Goal: Task Accomplishment & Management: Use online tool/utility

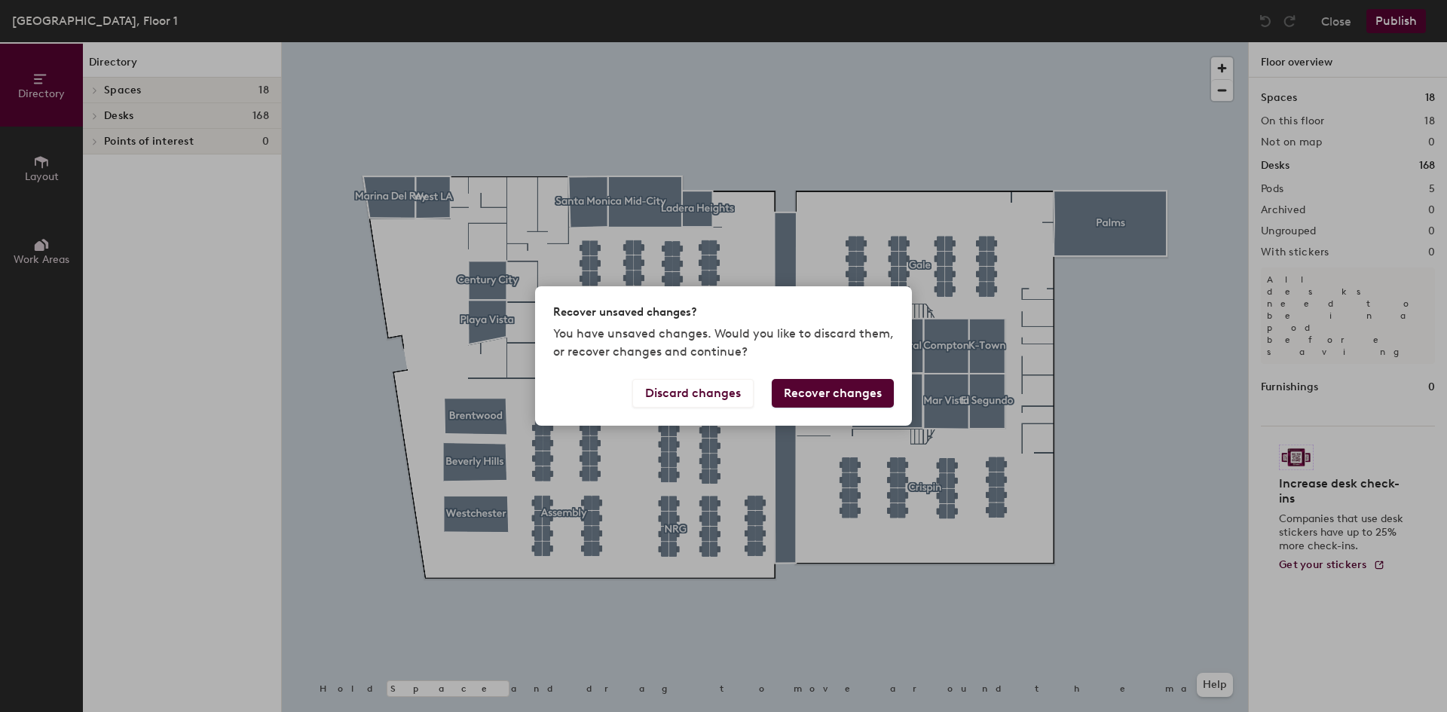
click at [833, 393] on button "Recover changes" at bounding box center [833, 393] width 122 height 29
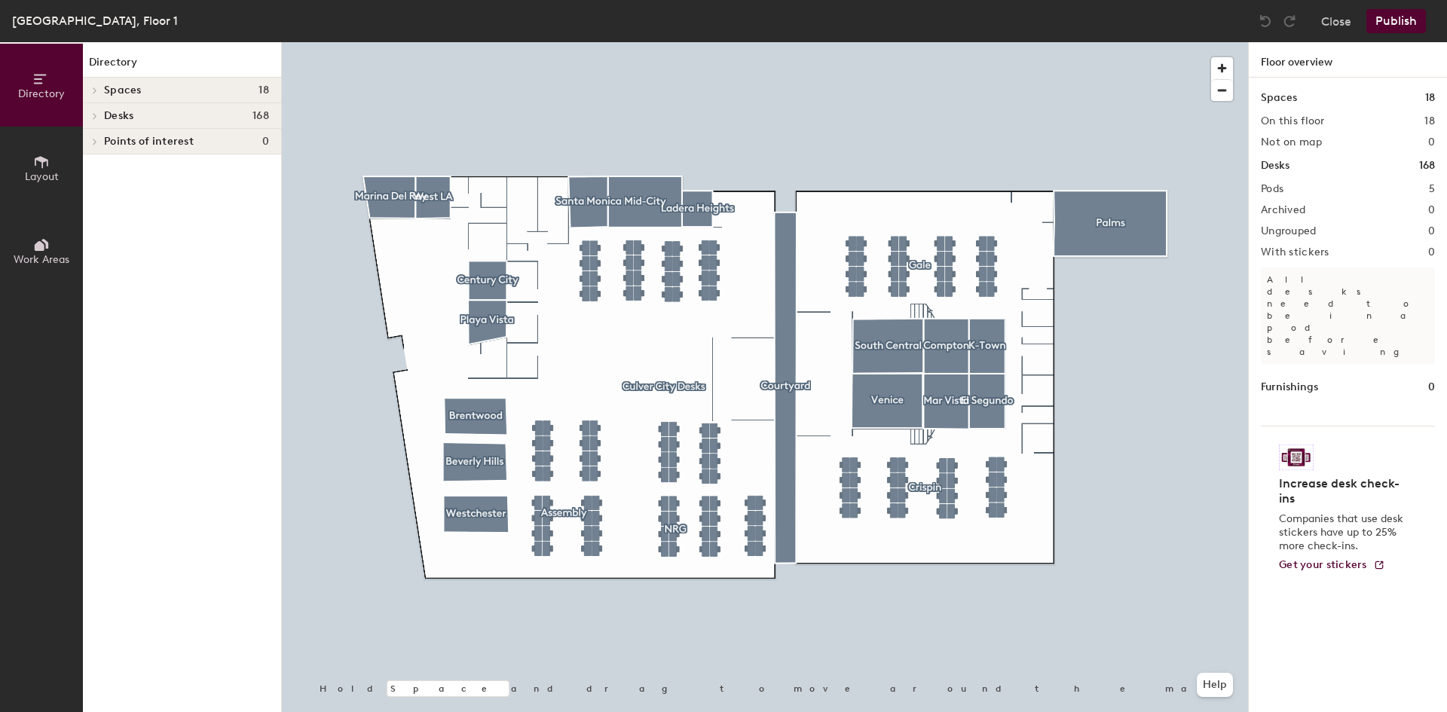
click at [194, 106] on div "Desks 168" at bounding box center [182, 116] width 198 height 26
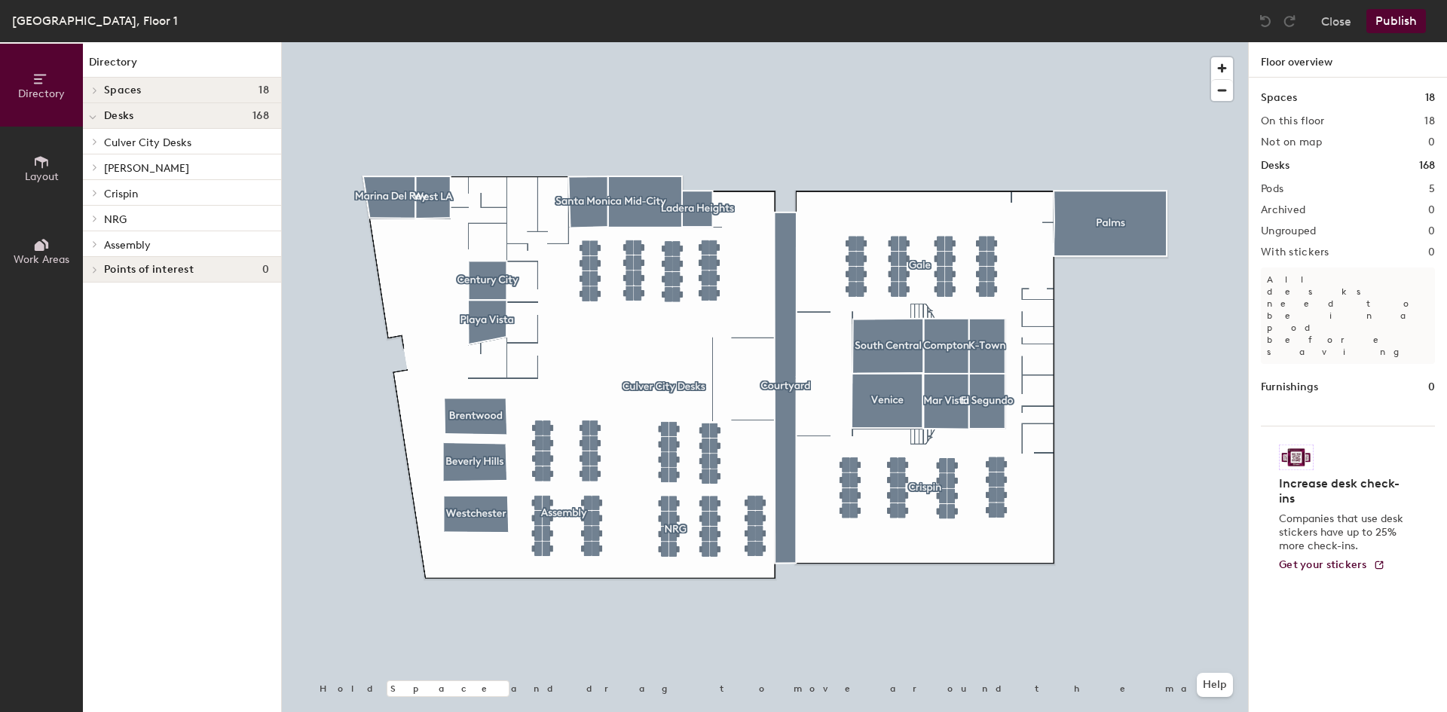
click at [145, 217] on p "NRG" at bounding box center [186, 219] width 165 height 20
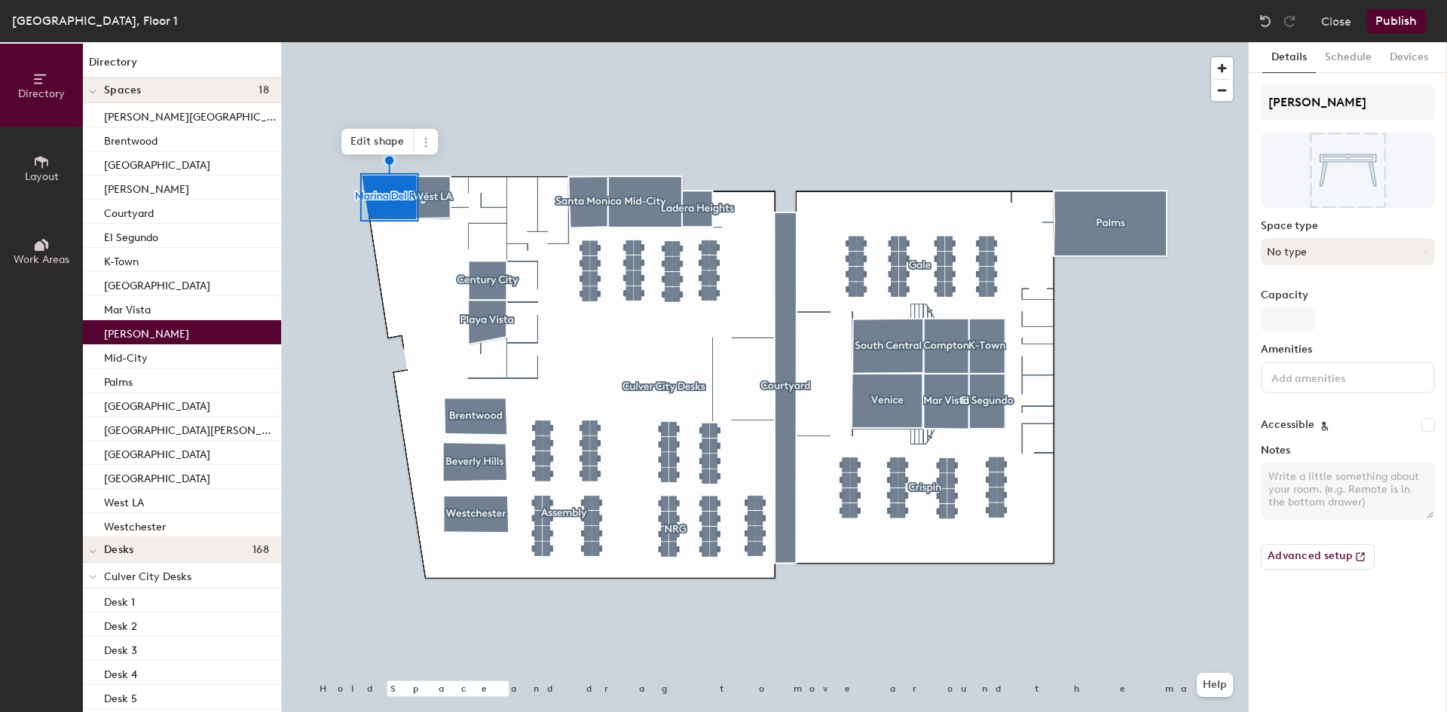
click at [1342, 255] on button "No type" at bounding box center [1348, 251] width 174 height 27
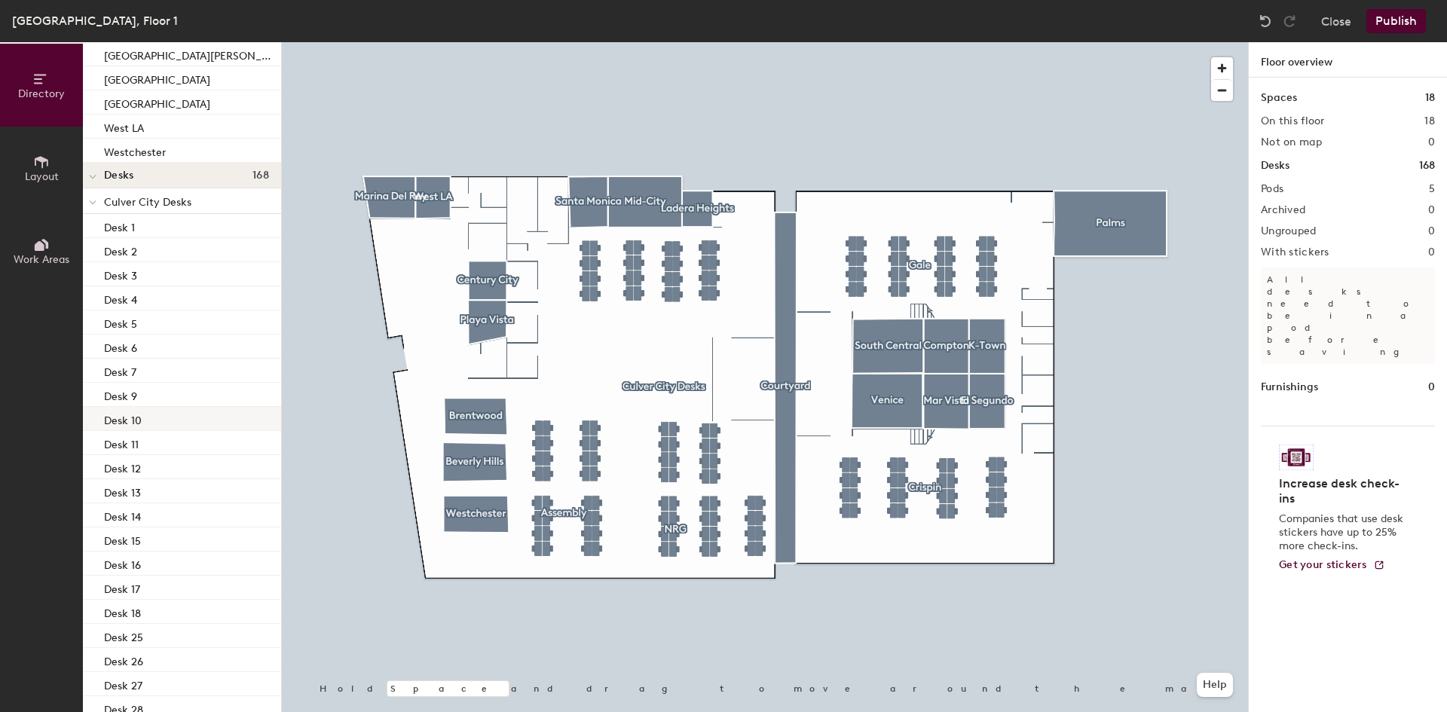
scroll to position [377, 0]
click at [169, 232] on div "Desk 1" at bounding box center [182, 224] width 198 height 24
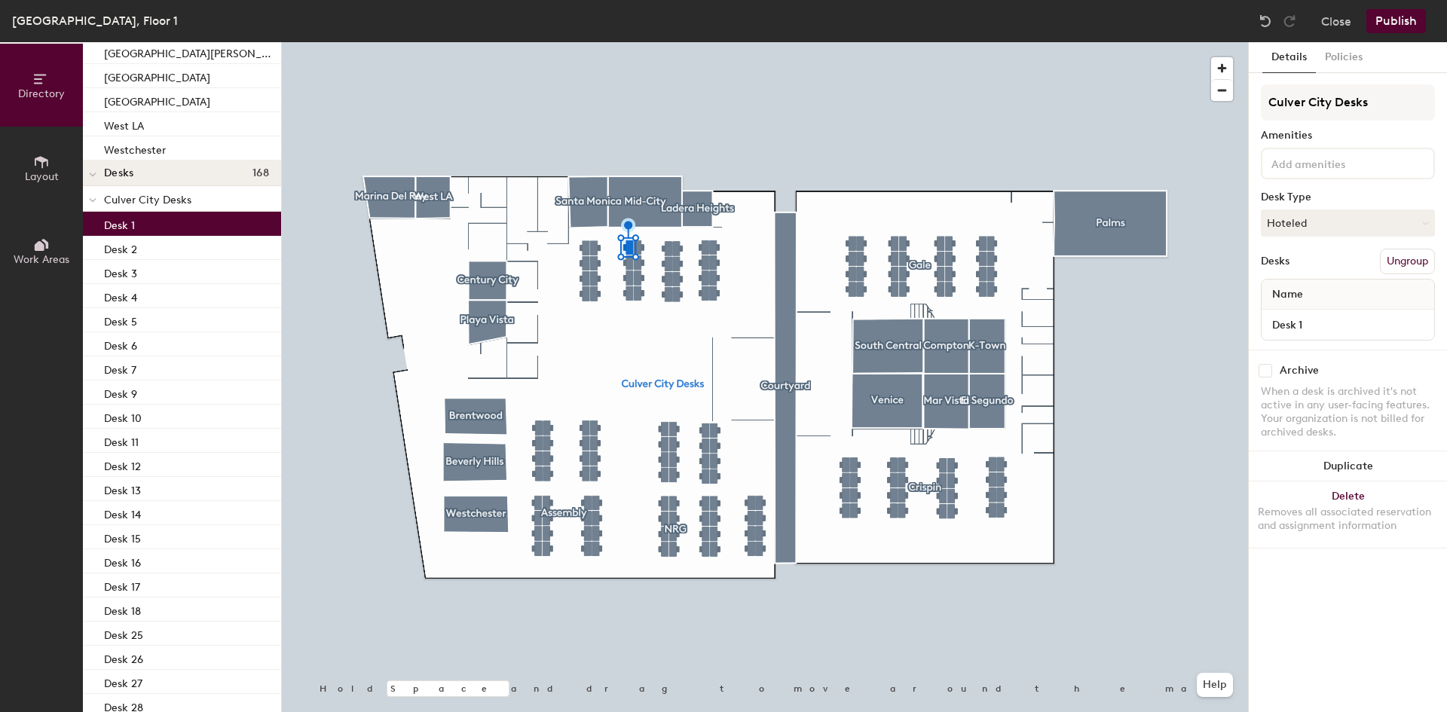
click at [92, 199] on icon at bounding box center [93, 200] width 8 height 6
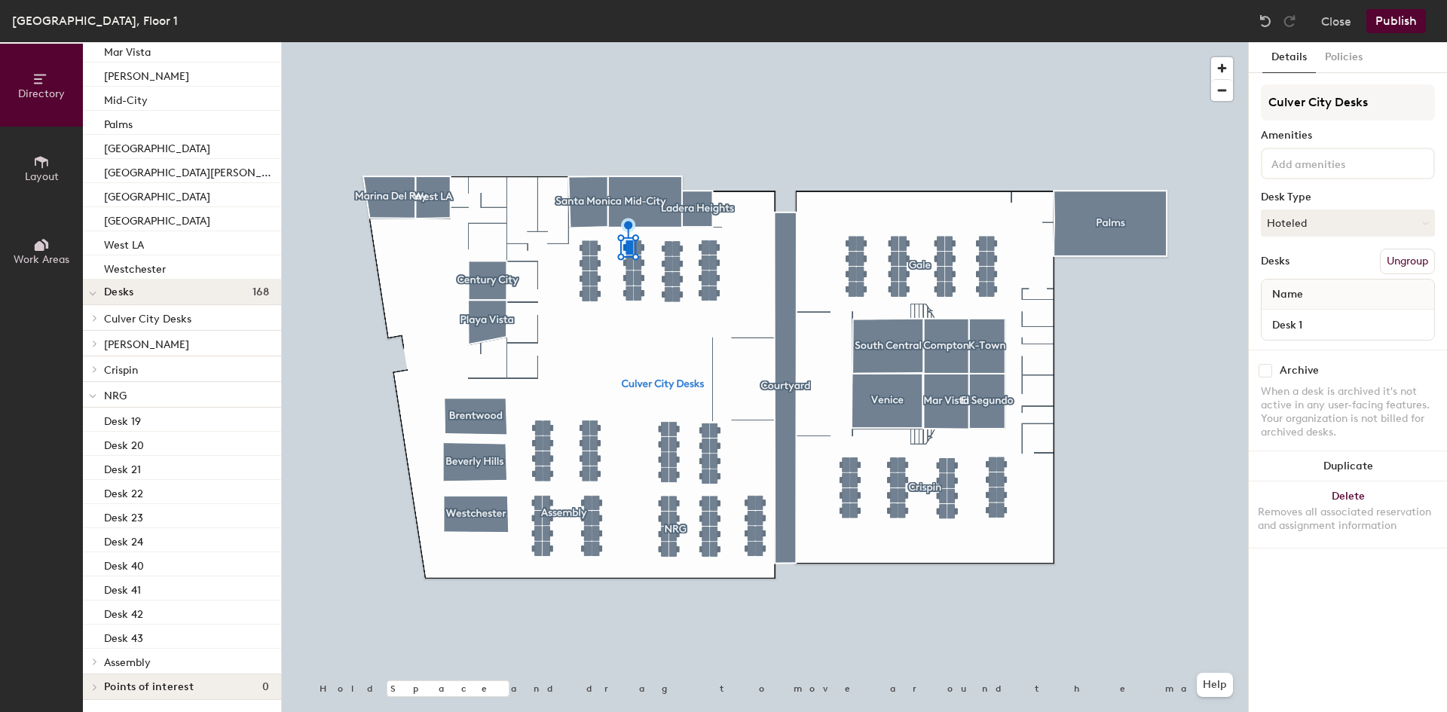
scroll to position [258, 0]
click at [93, 395] on icon at bounding box center [93, 396] width 8 height 6
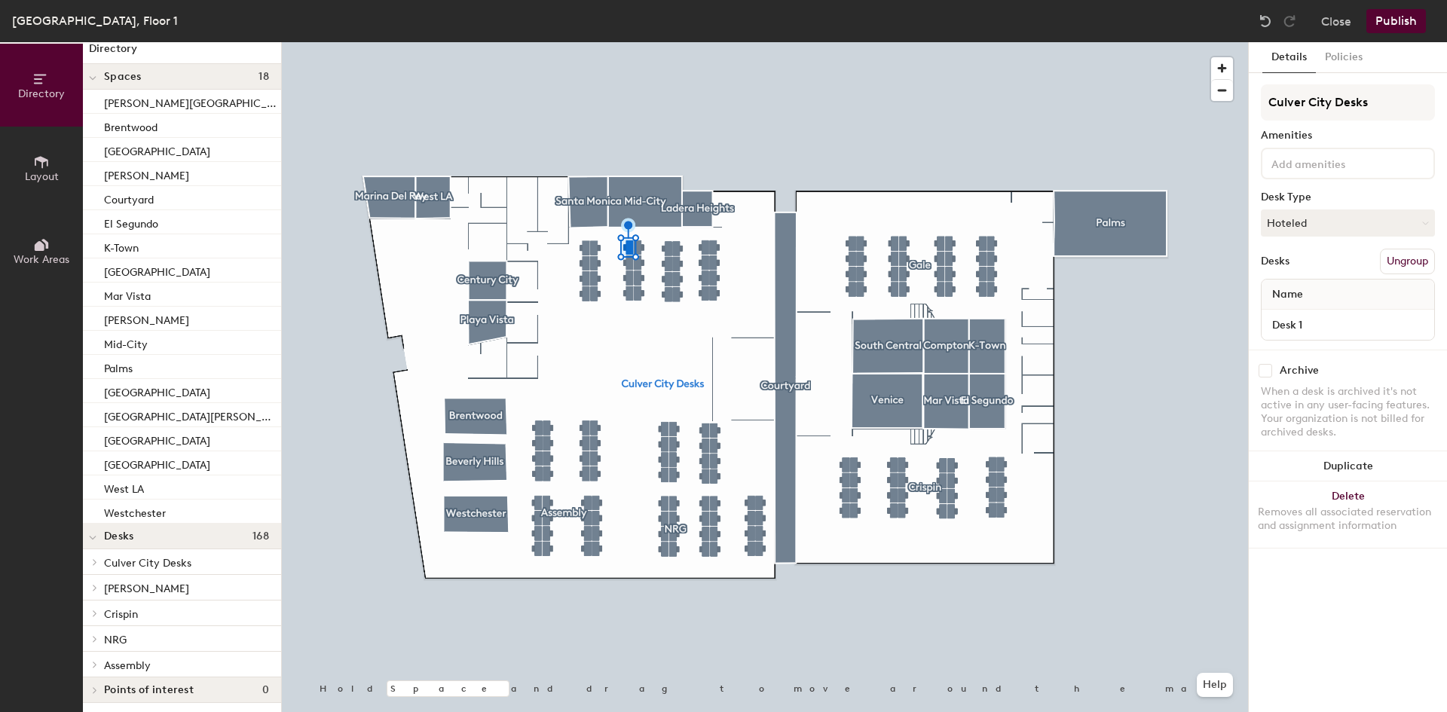
scroll to position [17, 0]
click at [93, 534] on icon at bounding box center [93, 535] width 8 height 6
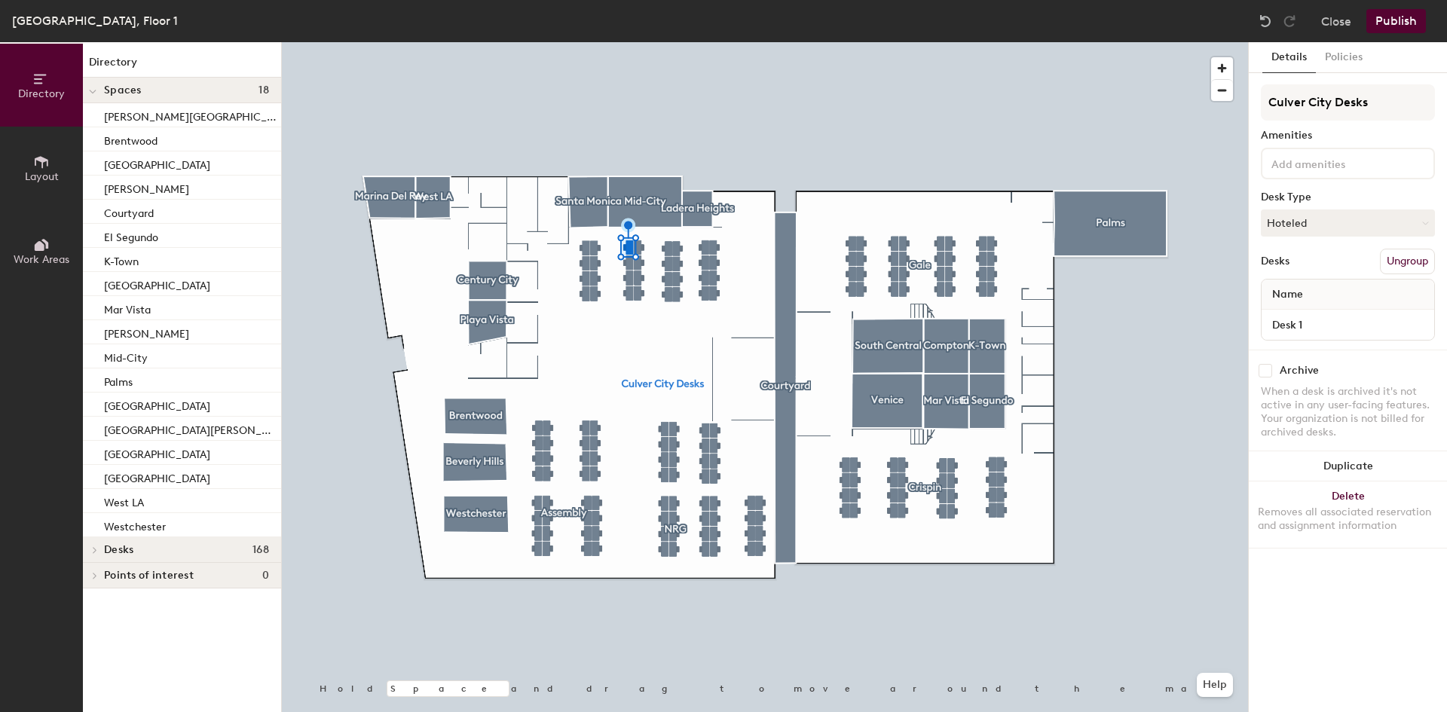
click at [93, 549] on icon at bounding box center [95, 550] width 6 height 8
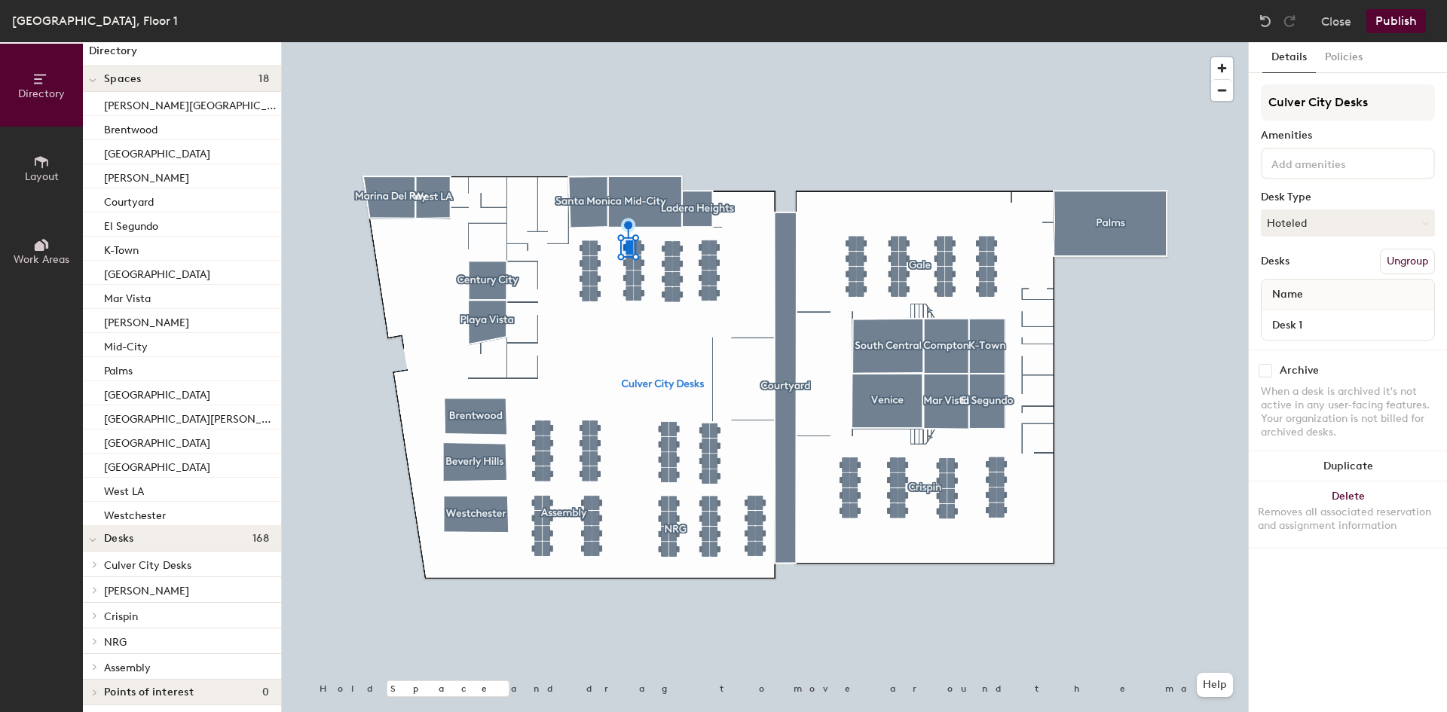
scroll to position [17, 0]
click at [93, 634] on icon at bounding box center [95, 636] width 6 height 8
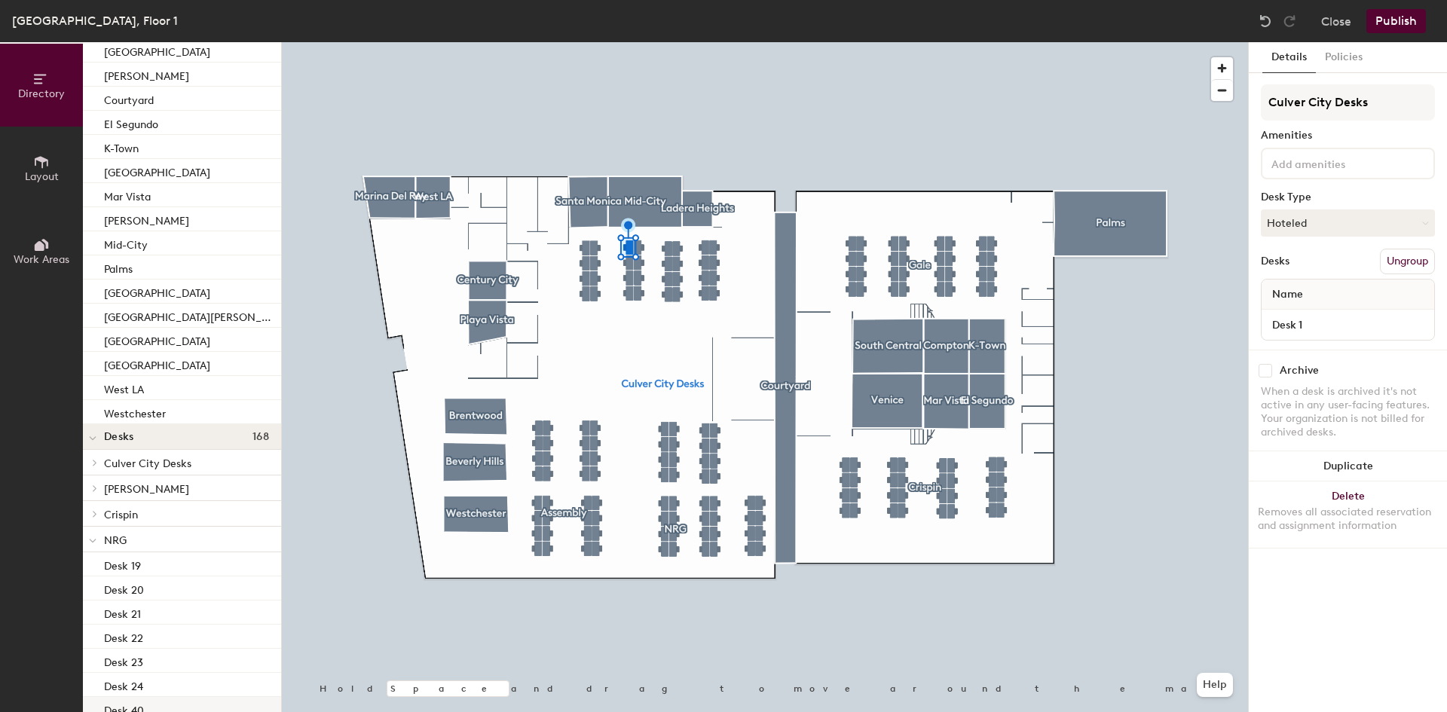
scroll to position [243, 0]
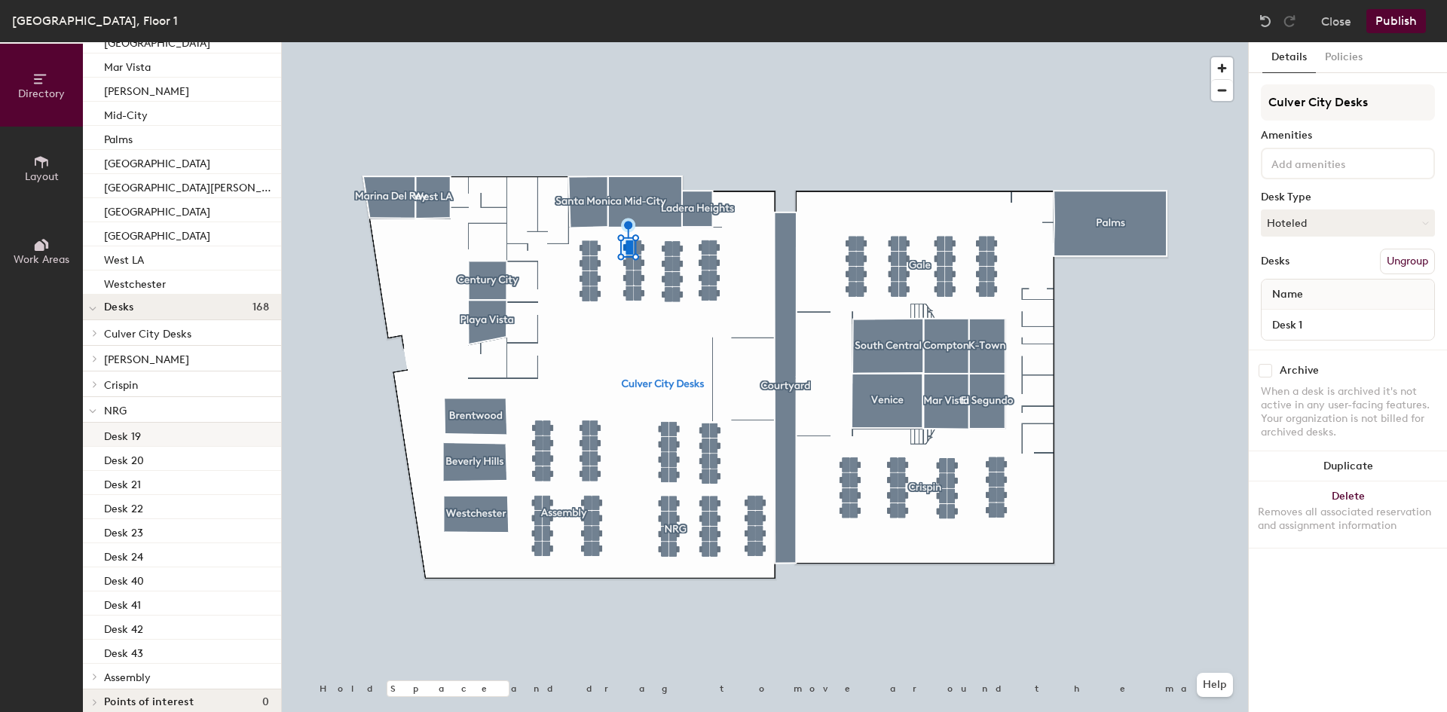
click at [145, 440] on div "Desk 19" at bounding box center [182, 435] width 198 height 24
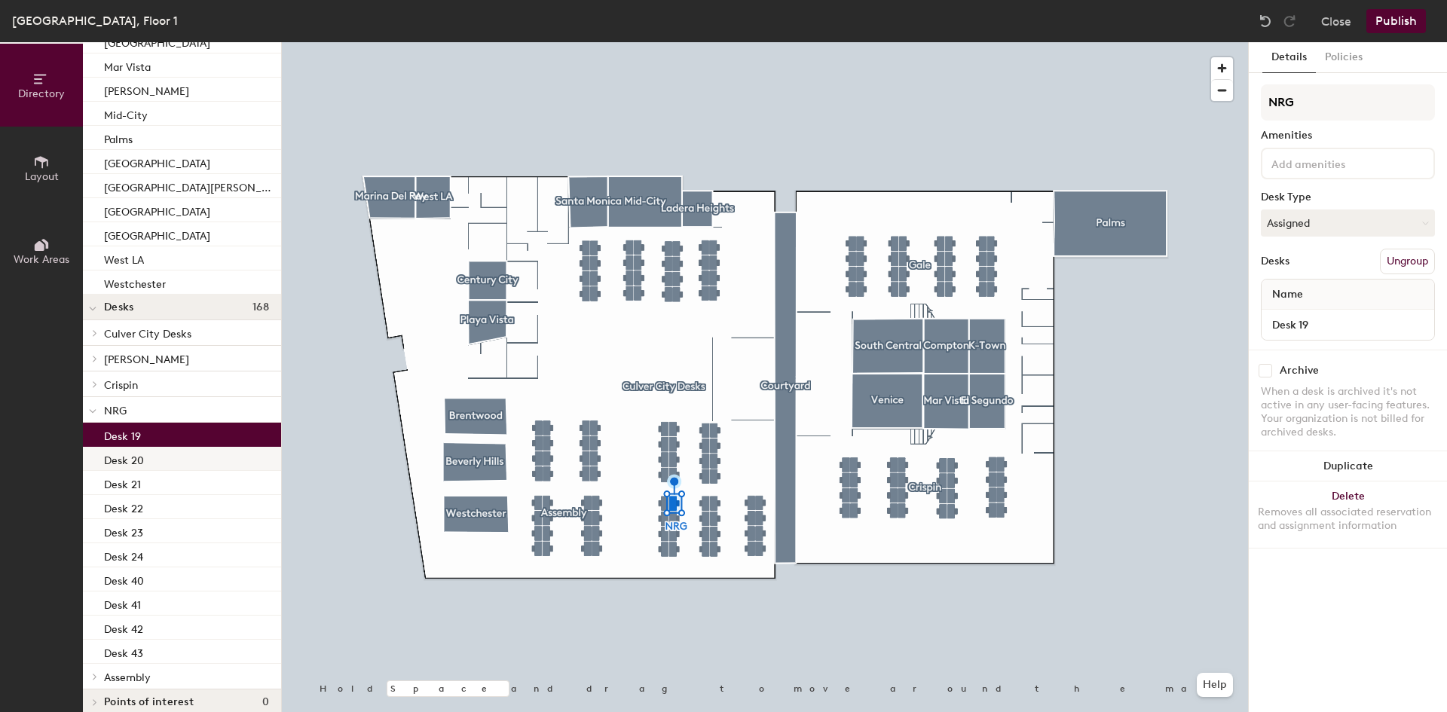
click at [151, 451] on div "Desk 20" at bounding box center [182, 459] width 198 height 24
click at [165, 471] on div "Desk 21" at bounding box center [182, 483] width 198 height 24
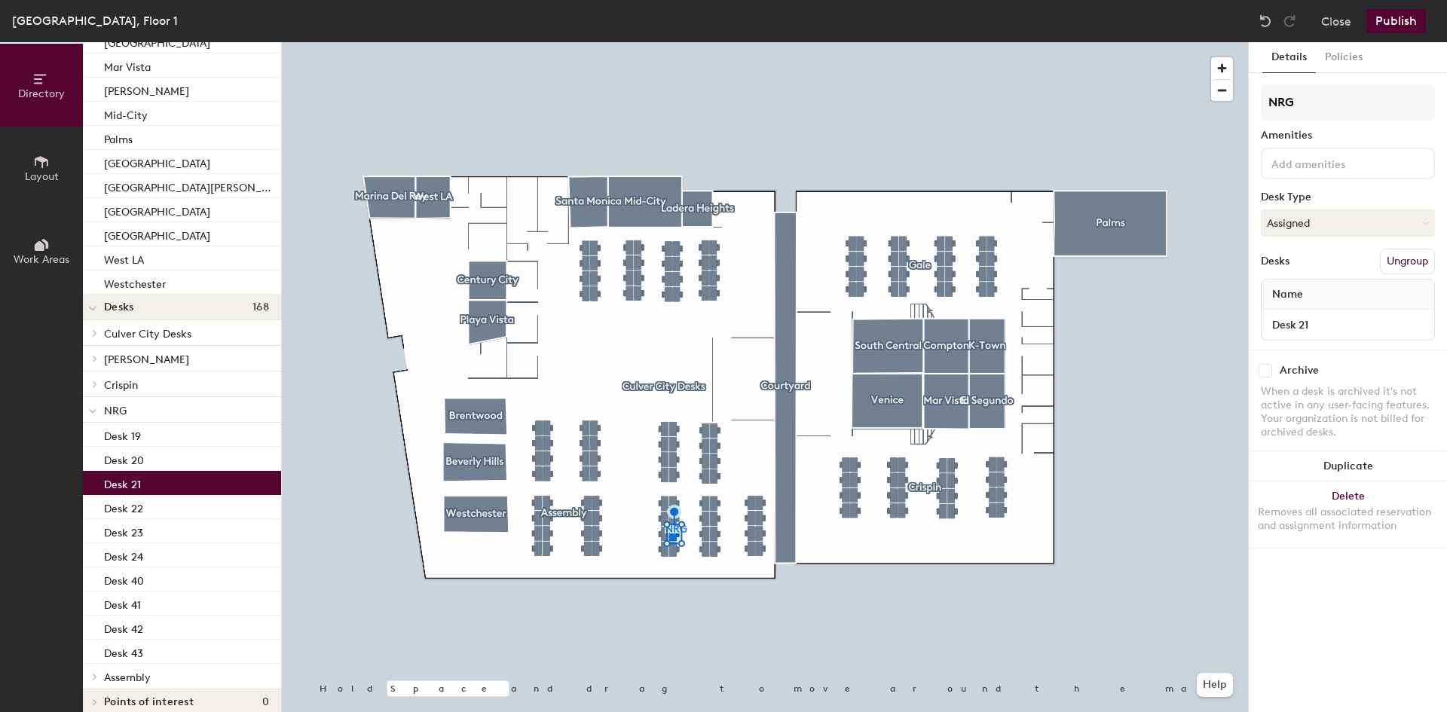
click at [166, 489] on div "Desk 21" at bounding box center [182, 483] width 198 height 24
click at [166, 505] on div "Desk 22" at bounding box center [182, 507] width 198 height 24
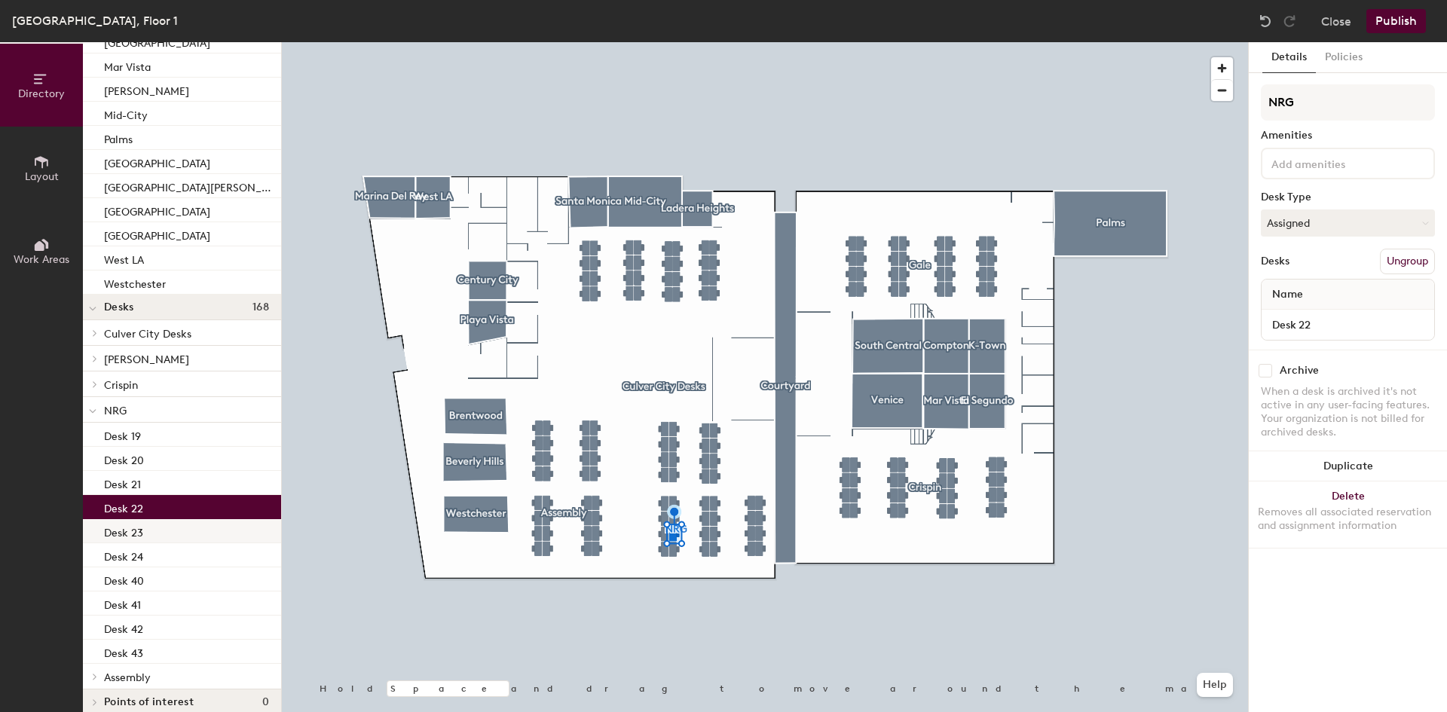
click at [165, 528] on div "Desk 23" at bounding box center [182, 531] width 198 height 24
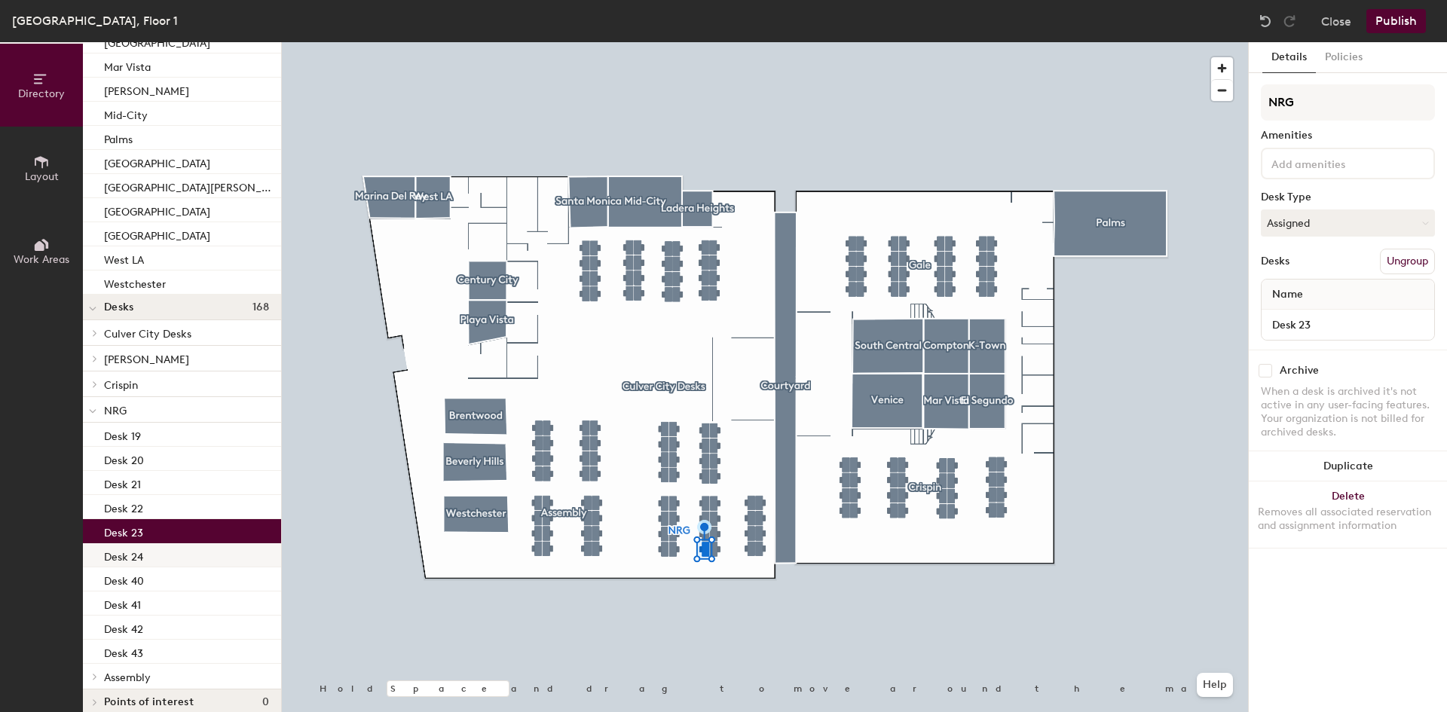
click at [169, 555] on div "Desk 24" at bounding box center [182, 555] width 198 height 24
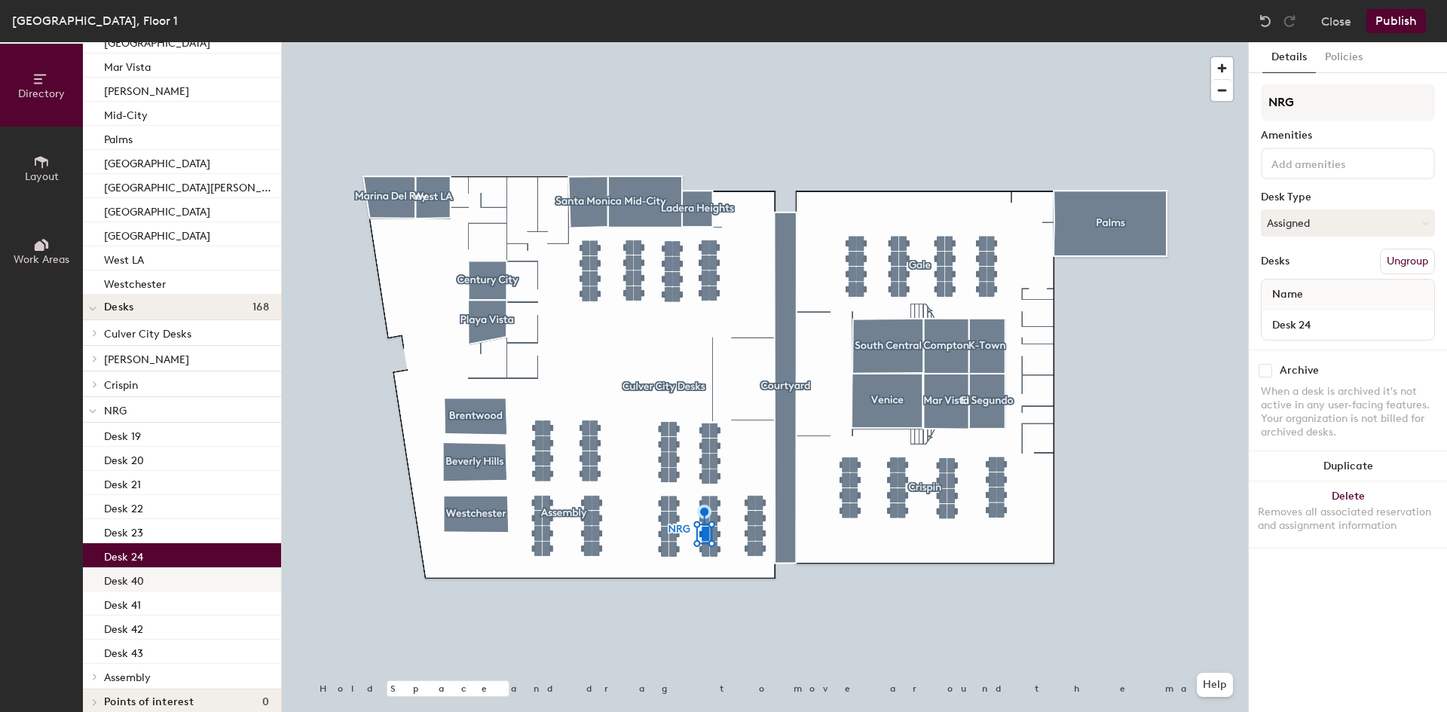
click at [167, 575] on div "Desk 40" at bounding box center [182, 579] width 198 height 24
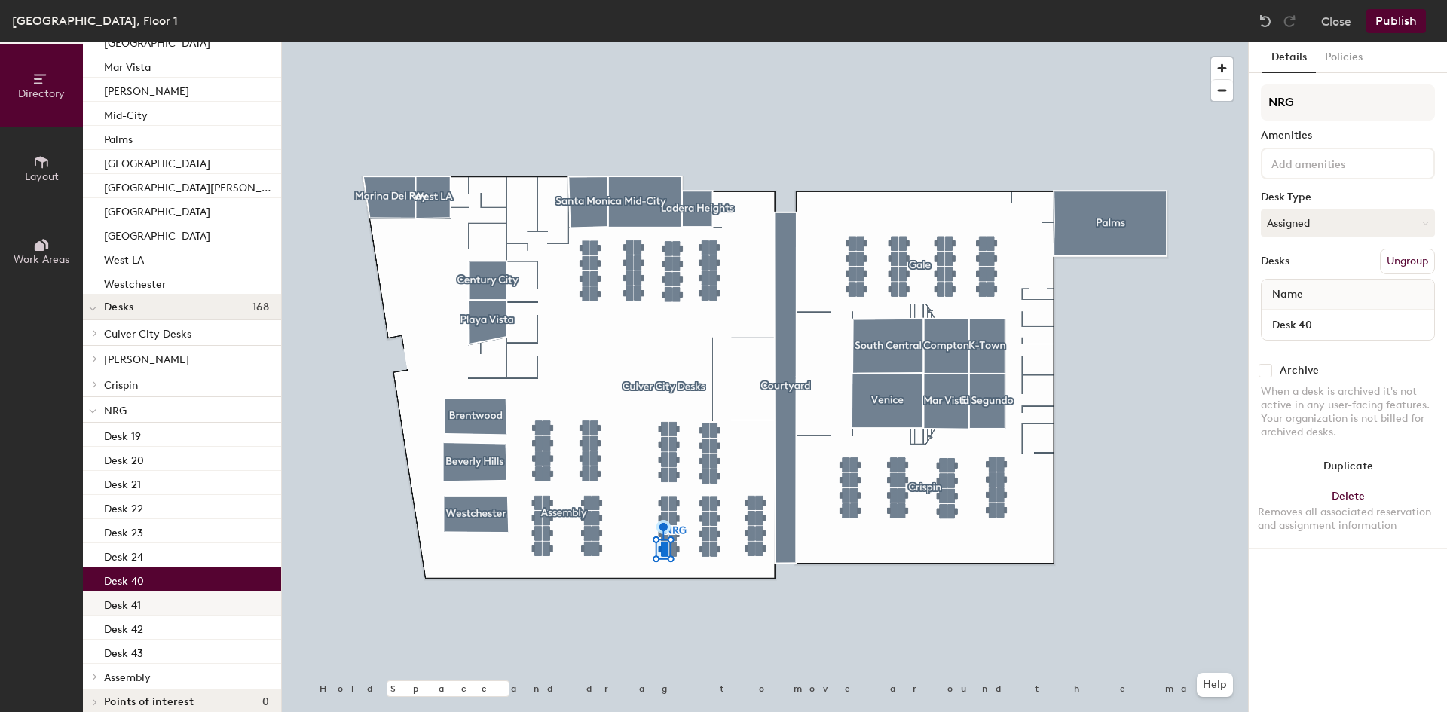
click at [165, 600] on div "Desk 41" at bounding box center [182, 603] width 198 height 24
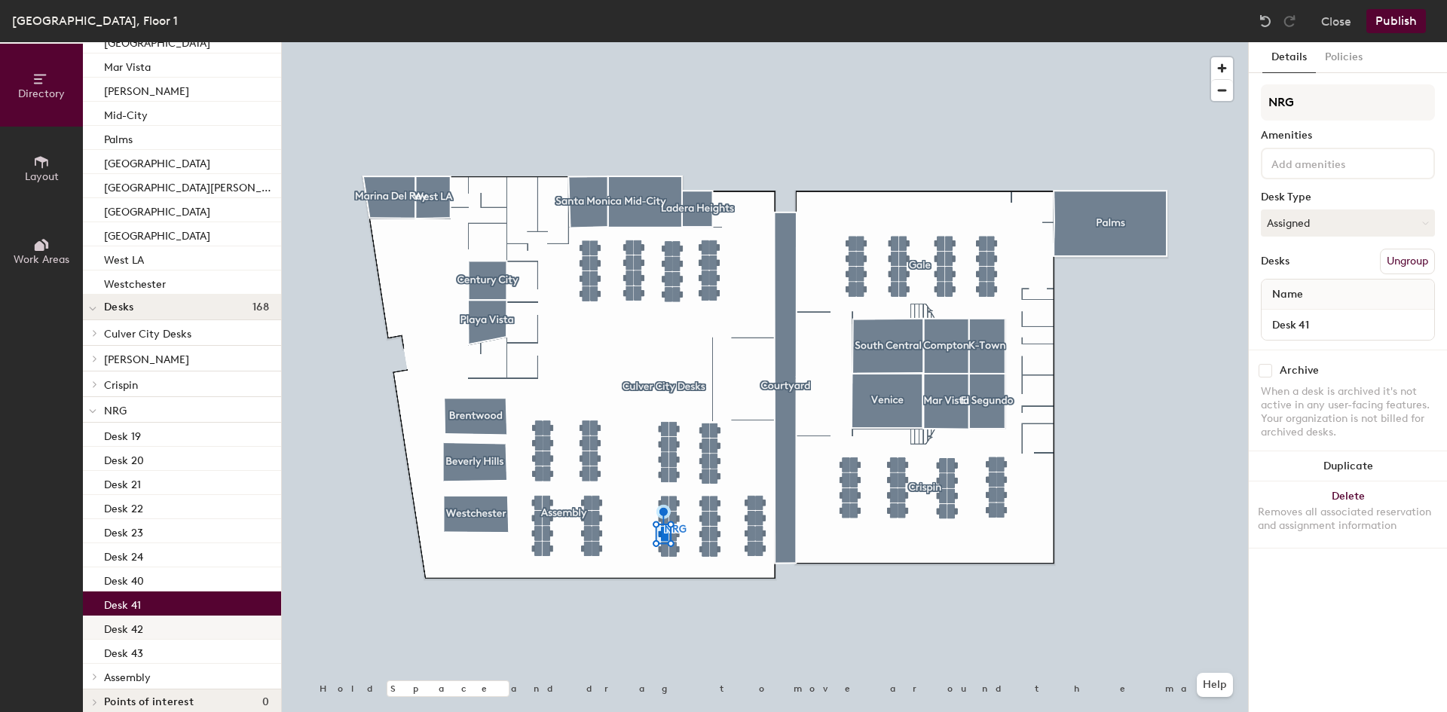
click at [164, 625] on div "Desk 42" at bounding box center [182, 628] width 198 height 24
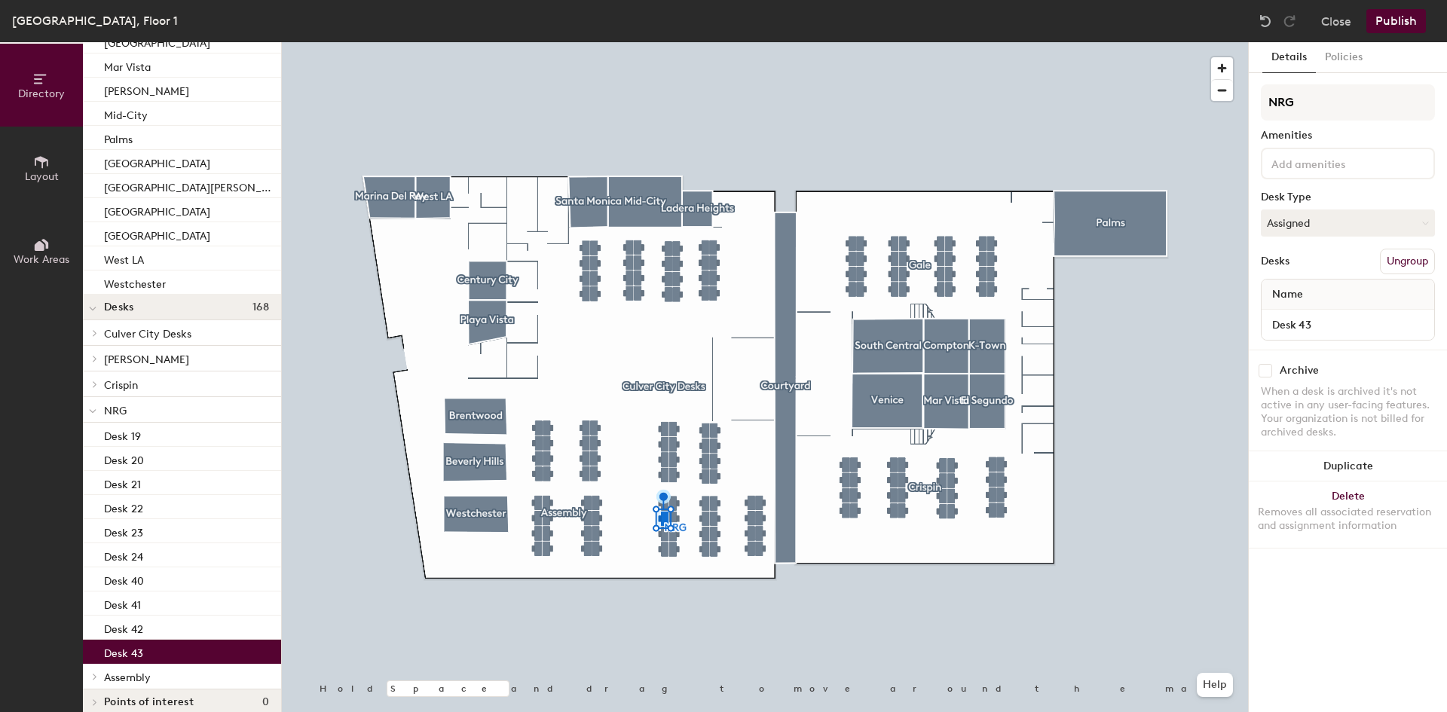
click at [164, 647] on div "Desk 43" at bounding box center [182, 652] width 198 height 24
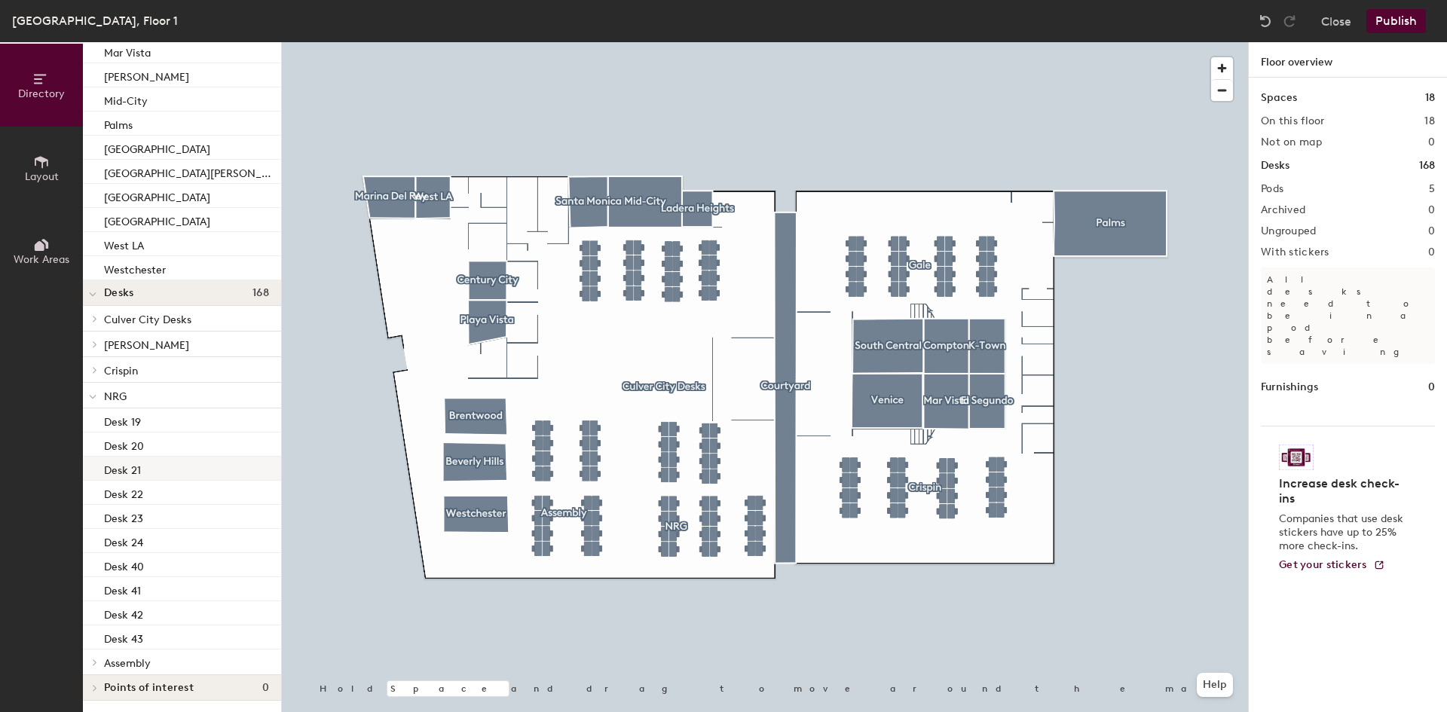
scroll to position [258, 0]
